Goal: Entertainment & Leisure: Consume media (video, audio)

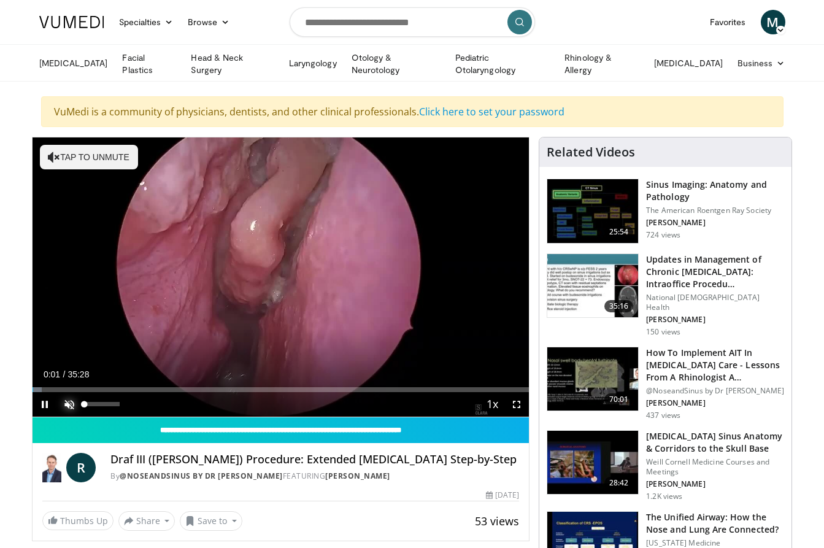
click at [70, 399] on span "Video Player" at bounding box center [69, 404] width 25 height 25
click at [92, 405] on div "Volume Level" at bounding box center [88, 404] width 7 height 4
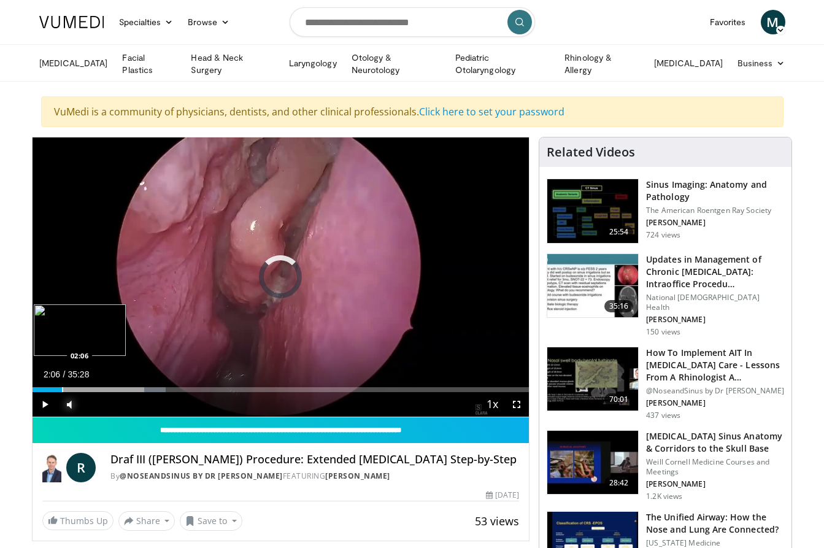
click at [61, 383] on div "Loaded : 26.81% 02:06 02:06" at bounding box center [281, 386] width 497 height 12
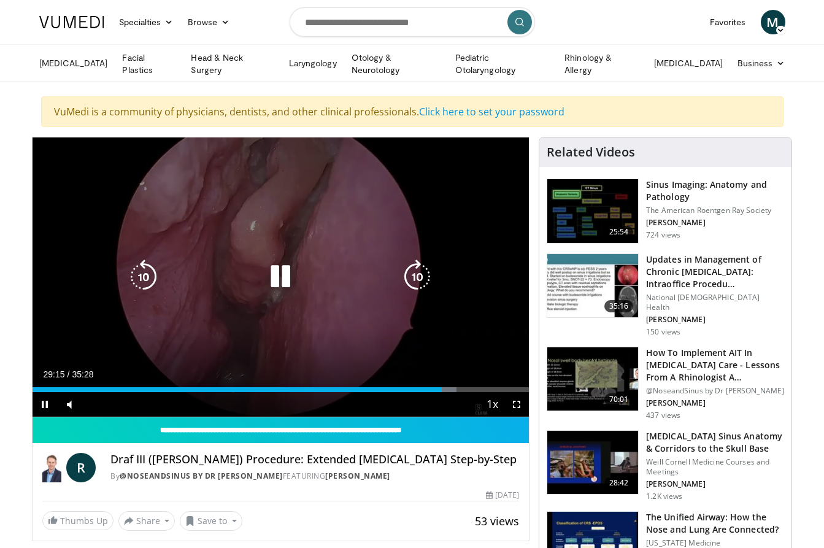
click at [281, 280] on icon "Video Player" at bounding box center [280, 276] width 34 height 34
